Goal: Task Accomplishment & Management: Complete application form

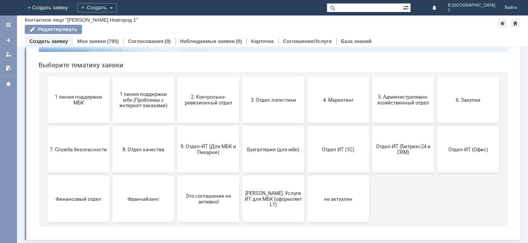
scroll to position [72, 0]
click at [210, 101] on span "2. Контрольно-ревизионный отдел" at bounding box center [208, 100] width 57 height 12
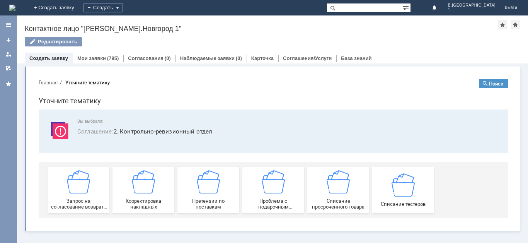
scroll to position [0, 0]
click at [145, 188] on img at bounding box center [143, 181] width 23 height 23
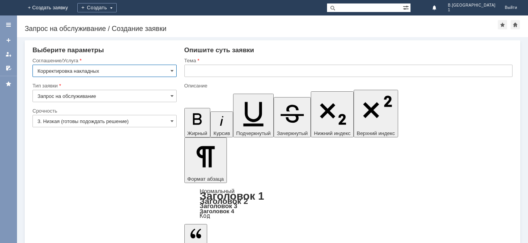
click at [207, 71] on input "text" at bounding box center [348, 71] width 328 height 12
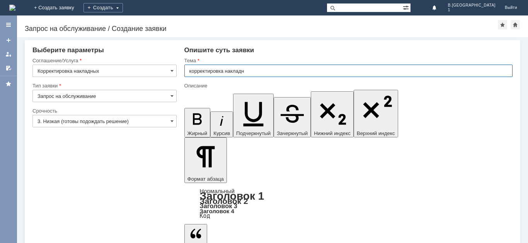
type input "корректировка накладн"
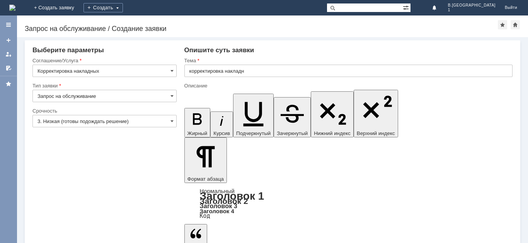
scroll to position [367, 3]
